Goal: Task Accomplishment & Management: Use online tool/utility

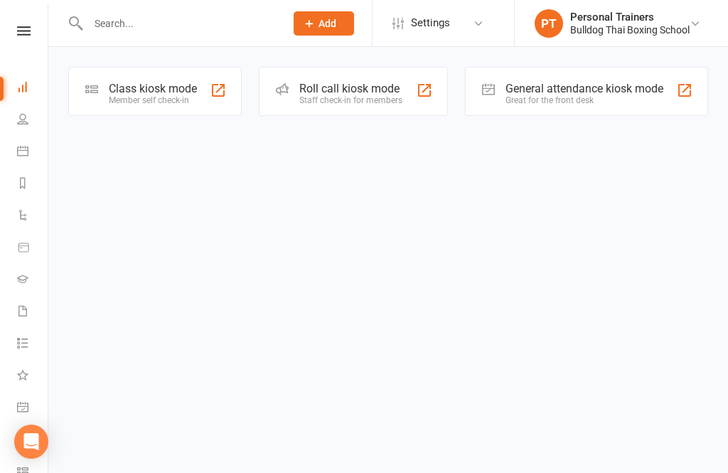
click at [149, 114] on div "Class kiosk mode Member self check-in" at bounding box center [154, 91] width 173 height 49
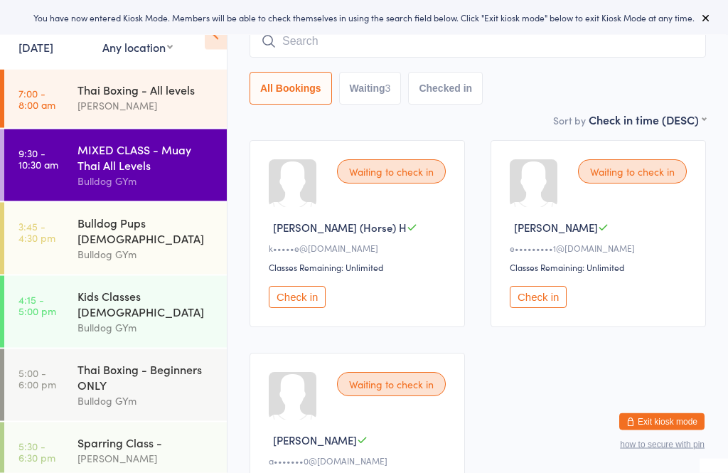
scroll to position [109, 0]
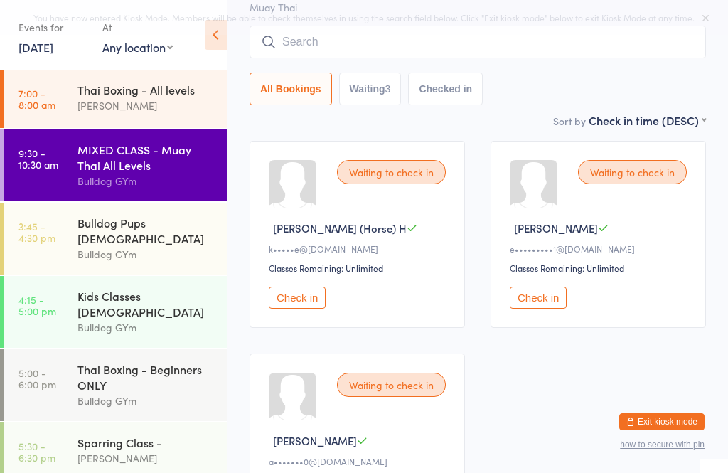
click at [299, 306] on button "Check in" at bounding box center [297, 298] width 57 height 22
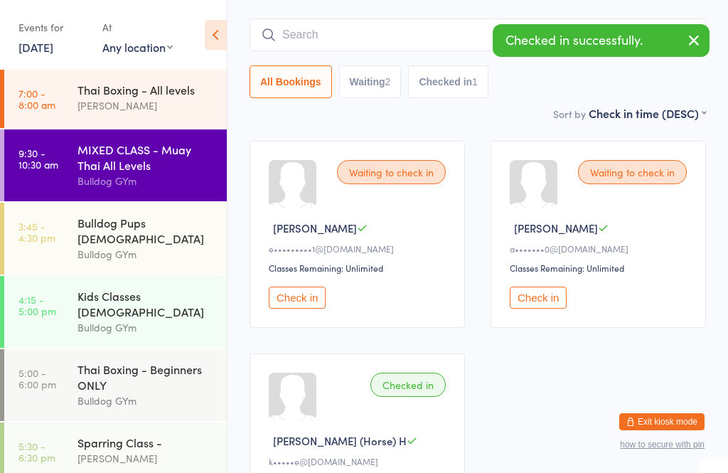
click at [553, 299] on button "Check in" at bounding box center [538, 298] width 57 height 22
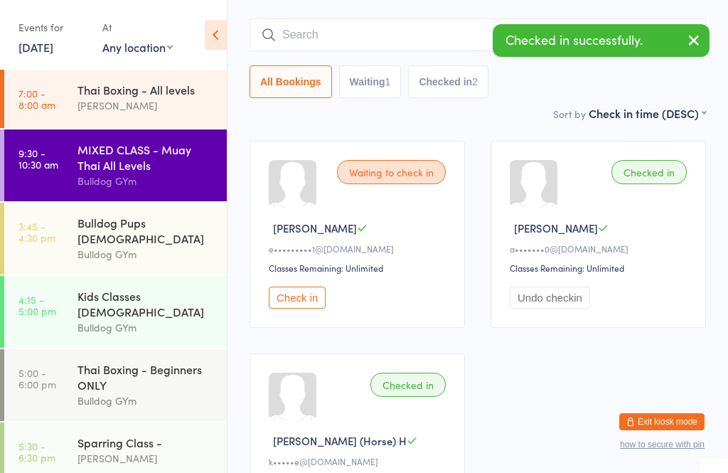
click at [304, 303] on button "Check in" at bounding box center [297, 298] width 57 height 22
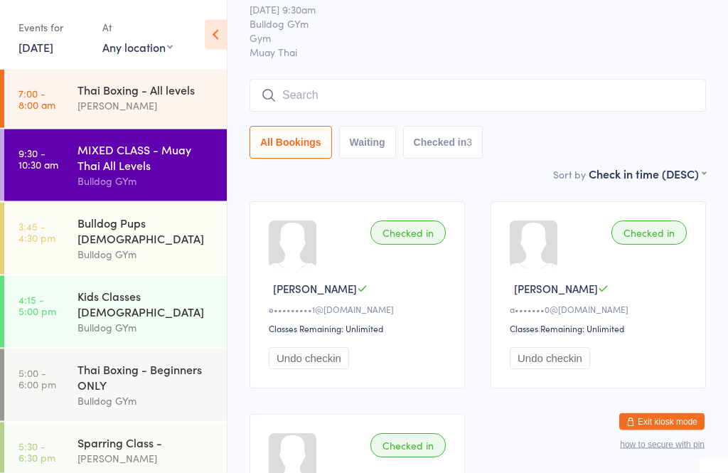
scroll to position [24, 0]
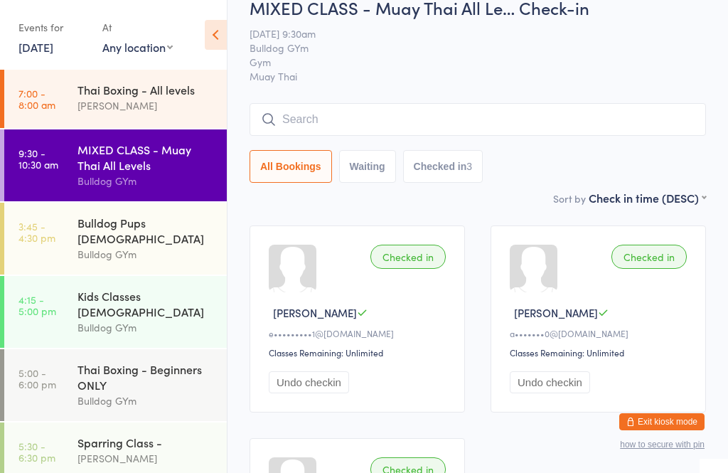
click at [332, 122] on input "search" at bounding box center [478, 119] width 456 height 33
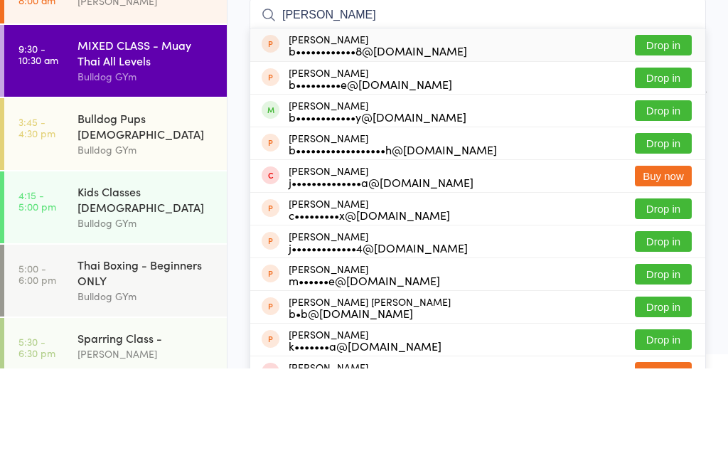
type input "[PERSON_NAME]"
click at [666, 205] on button "Drop in" at bounding box center [663, 215] width 57 height 21
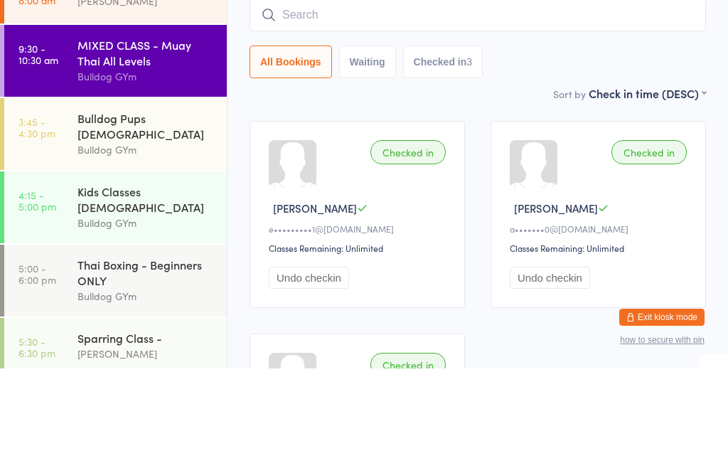
scroll to position [129, 0]
